Goal: Communication & Community: Ask a question

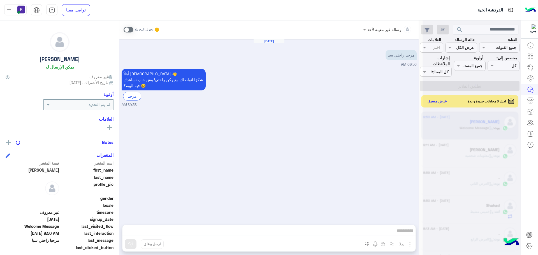
scroll to position [211, 0]
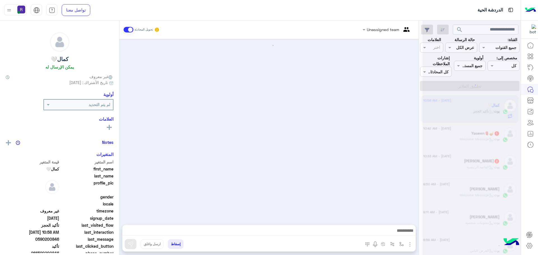
scroll to position [505, 0]
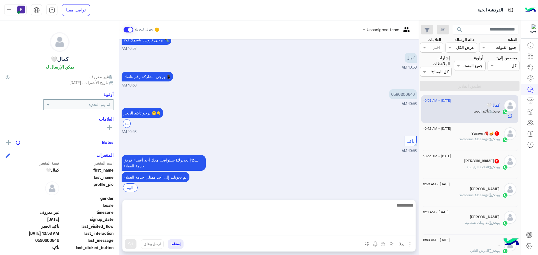
click at [333, 230] on textarea at bounding box center [268, 219] width 293 height 34
type textarea "**********"
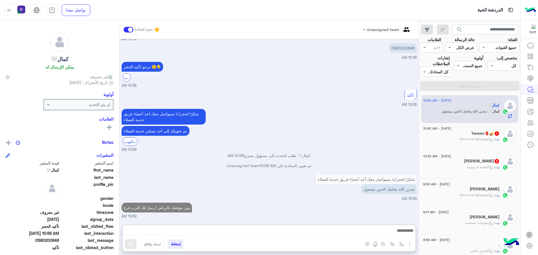
click at [466, 133] on div "Yaseen🫀🪔 1" at bounding box center [461, 134] width 76 height 6
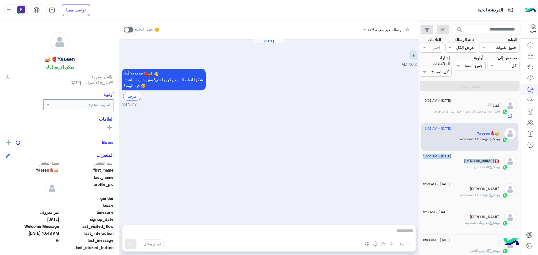
click at [469, 160] on div "[DATE] - 10:33 AM محمد 2 بوت : القائمة الرئيسية" at bounding box center [461, 164] width 76 height 19
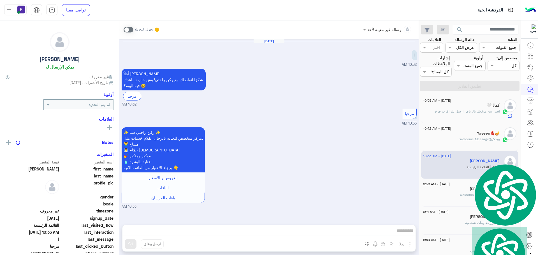
click at [370, 174] on div "✨ ركن راحتي سبا ✨ مركز متخصص للعناية بالرجال، يقدّم خدمات مثل: 💆‍♂️ مساج 🧖‍♂️ ح…" at bounding box center [269, 167] width 295 height 83
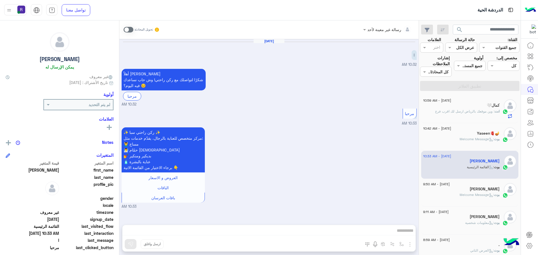
click at [474, 110] on span ": وين موقعك بالرياض ارسل لك اقرب فرع" at bounding box center [464, 111] width 59 height 4
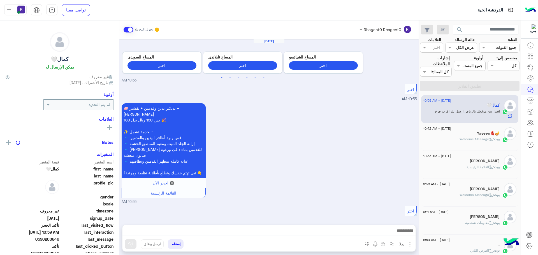
scroll to position [490, 0]
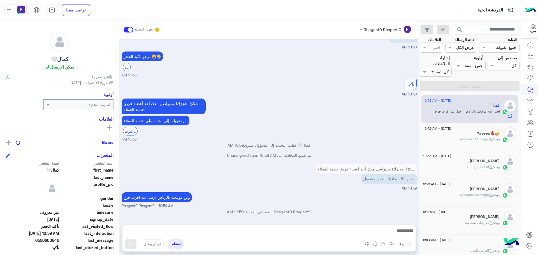
click at [461, 113] on span ": وين موقعك بالرياض ارسل لك اقرب فرع" at bounding box center [464, 111] width 59 height 4
click at [460, 136] on div "Yaseen🫀🪔" at bounding box center [461, 134] width 76 height 6
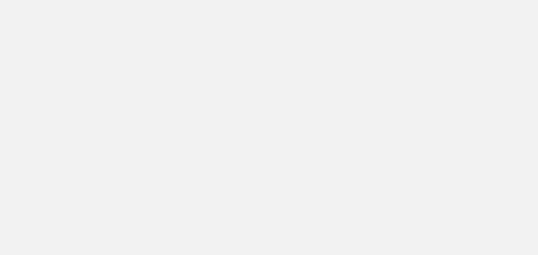
scroll to position [211, 0]
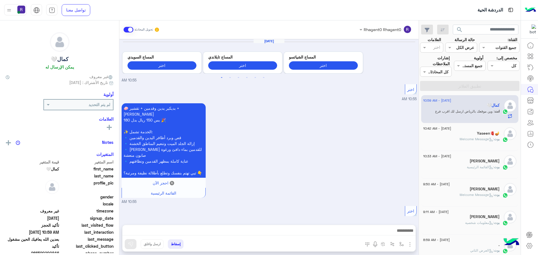
scroll to position [490, 0]
